Goal: Navigation & Orientation: Find specific page/section

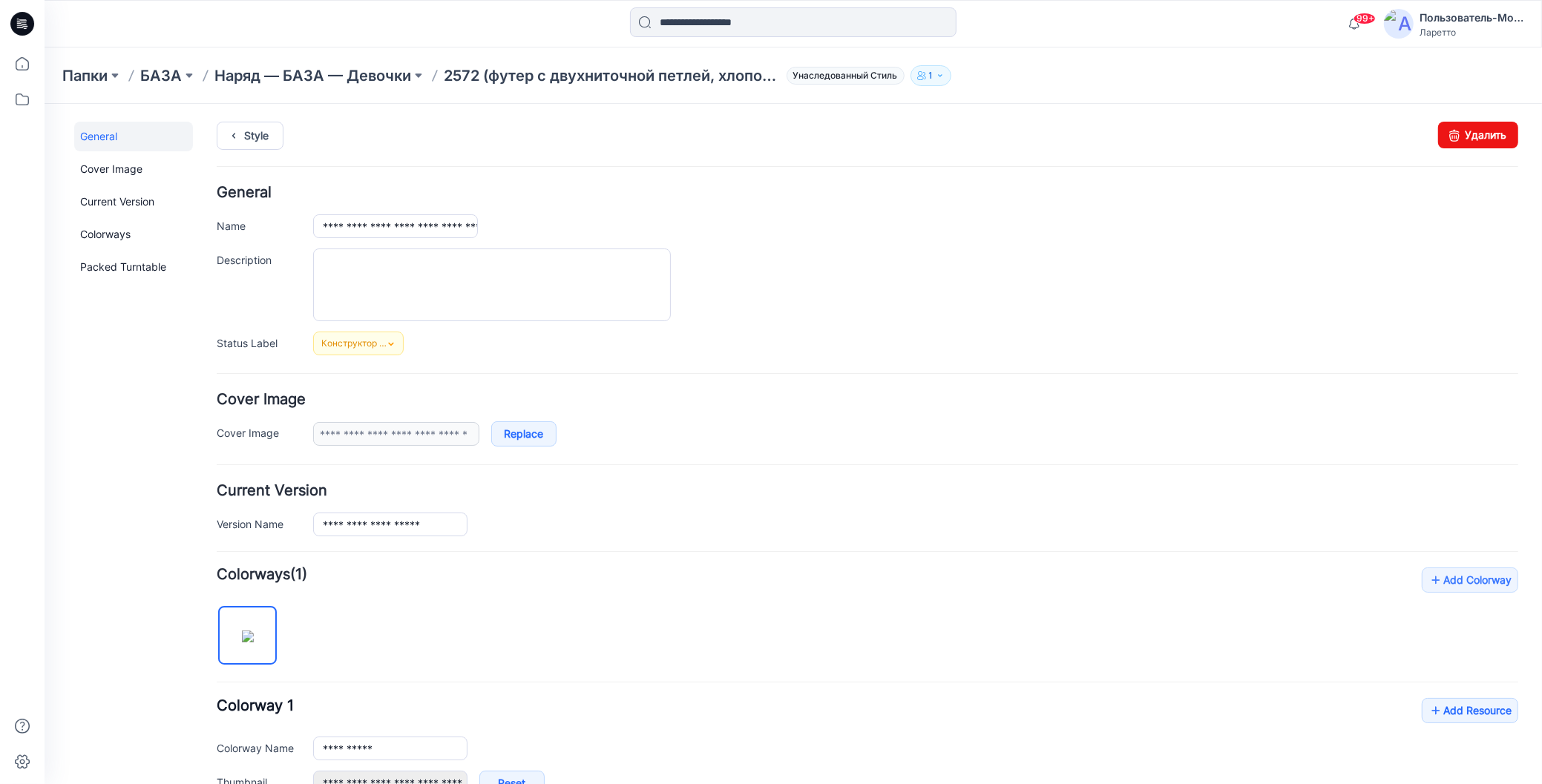
scroll to position [264, 0]
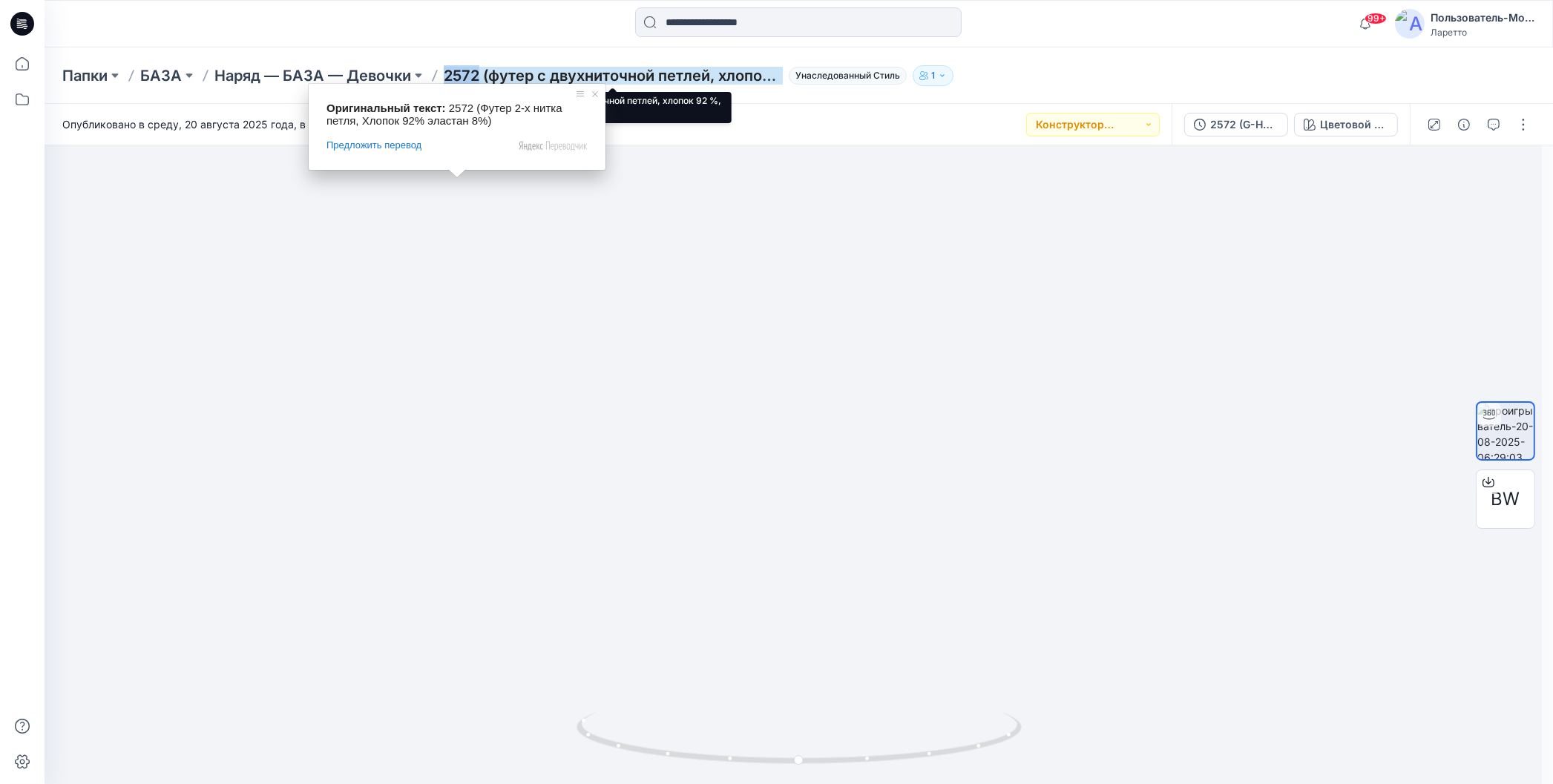
drag, startPoint x: 444, startPoint y: 59, endPoint x: 477, endPoint y: 71, distance: 35.1
click at [477, 71] on div "Папки БАЗА Наряд — БАЗА — Девочки 2572 (футер с двухниточной петлей, хлопок 92 …" at bounding box center [798, 76] width 1508 height 57
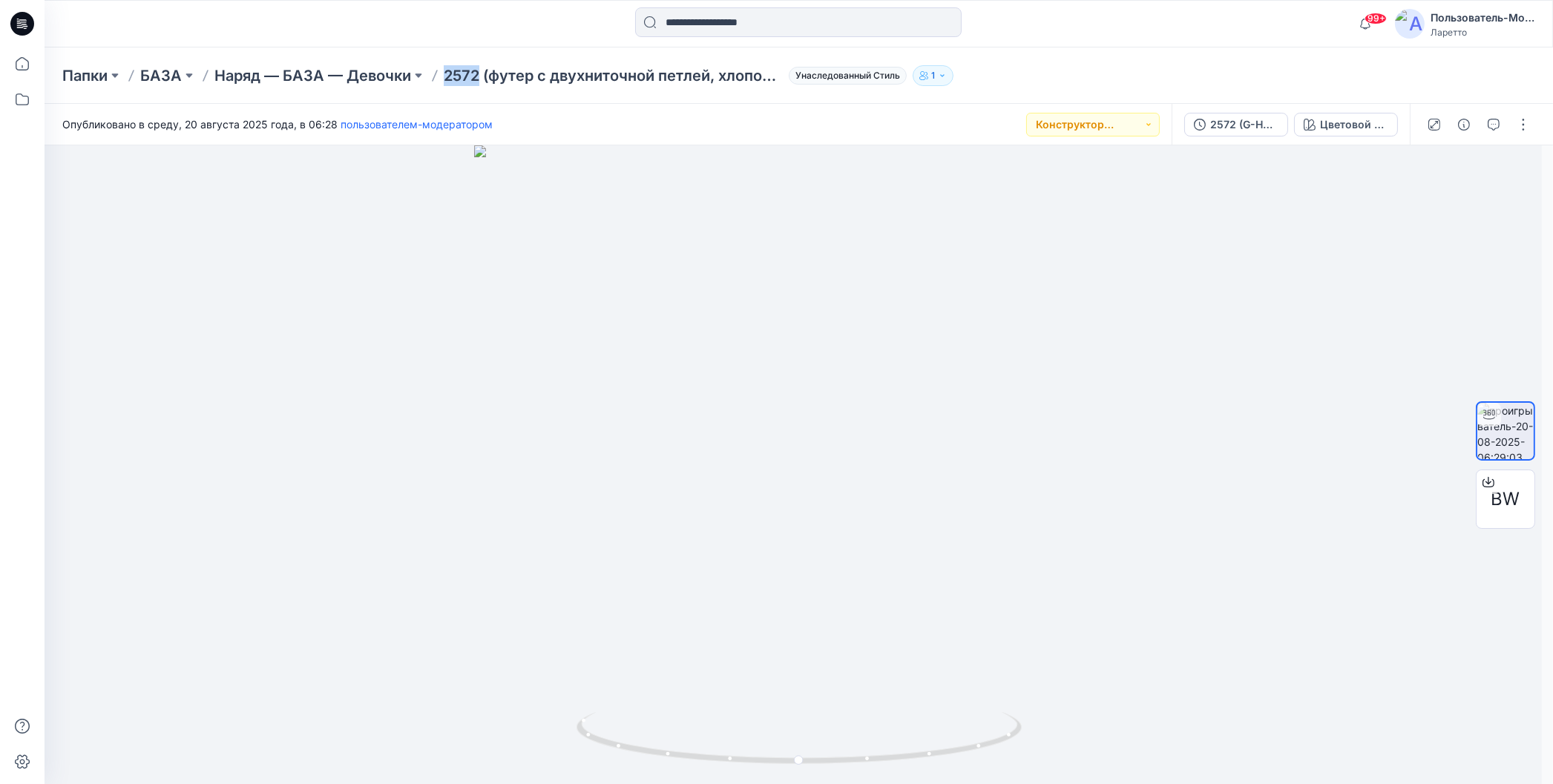
copy ya-tr-span "2572"
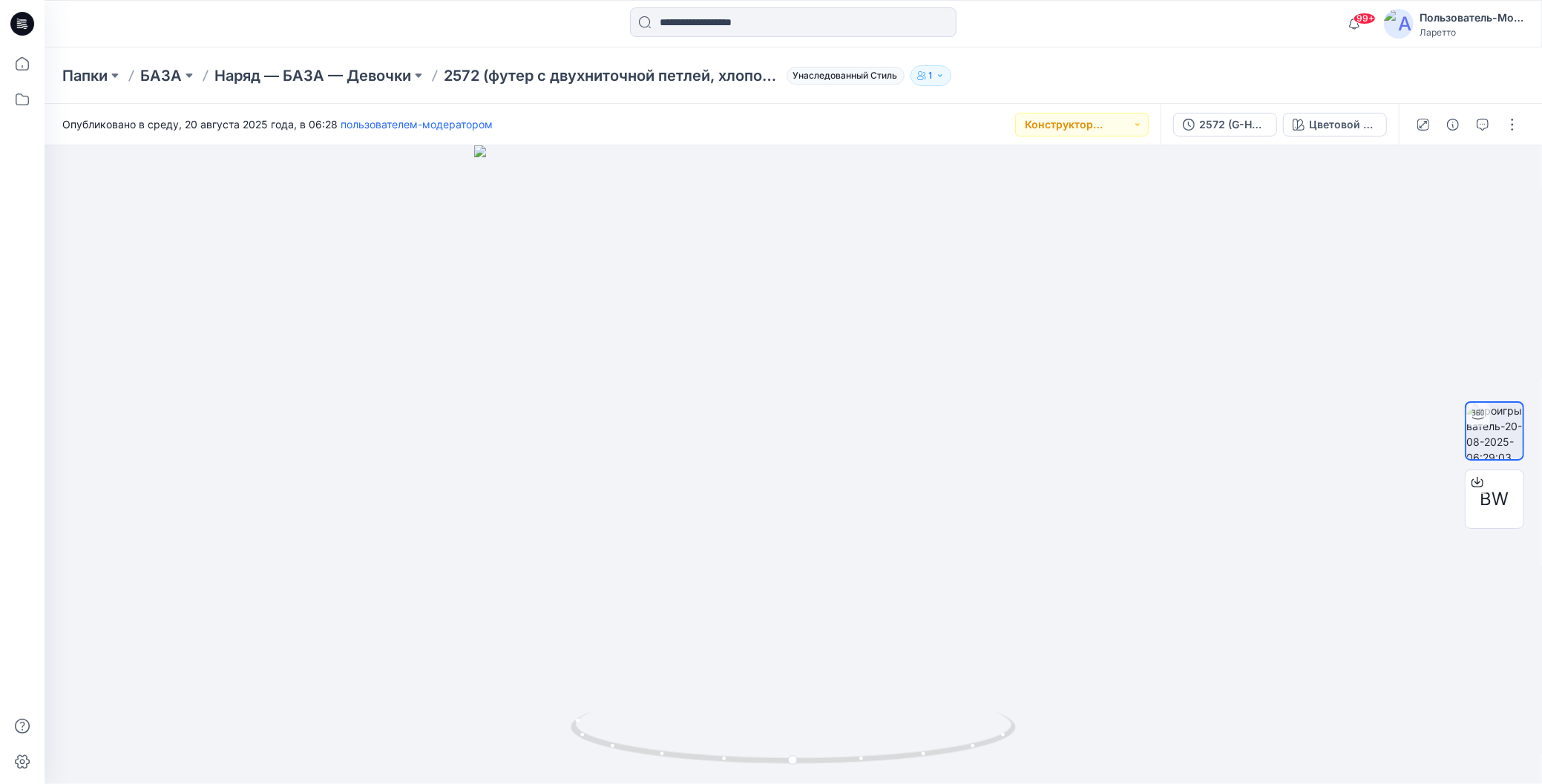
click at [1004, 75] on div "Папки БАЗА Наряд — БАЗА — Девочки 2572 (футер с двухниточной петлей, хлопок 92 …" at bounding box center [736, 76] width 1346 height 21
click at [1079, 74] on div "Папки БАЗА Наряд — БАЗА — Девочки 2572 (футер с двухниточной петлей, хлопок 92 …" at bounding box center [736, 76] width 1346 height 21
